Goal: Task Accomplishment & Management: Complete application form

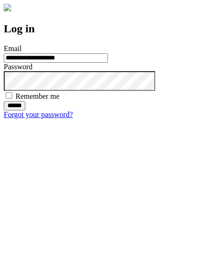
type input "**********"
click at [25, 110] on input "******" at bounding box center [15, 105] width 22 height 9
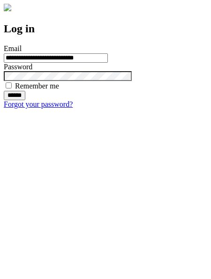
type input "**********"
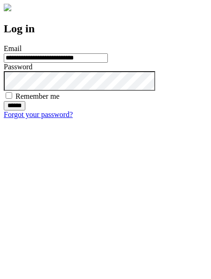
click at [25, 110] on input "******" at bounding box center [15, 105] width 22 height 9
